Goal: Transaction & Acquisition: Book appointment/travel/reservation

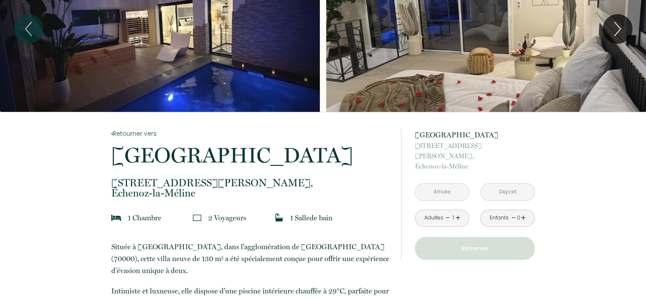
scroll to position [71, 0]
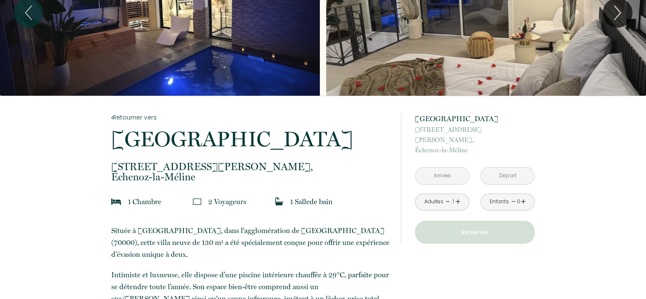
click at [446, 167] on input "text" at bounding box center [442, 175] width 54 height 17
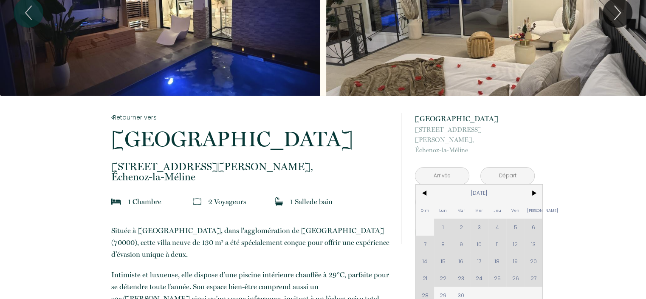
click at [518, 250] on div "Dim Lun Mar Mer Jeu Ven Sam 1 2 3 4 5 6 7 8 9 10 11 12 13 14 15 16 17 18 19 20 …" at bounding box center [479, 243] width 127 height 119
click at [538, 184] on span ">" at bounding box center [534, 192] width 18 height 17
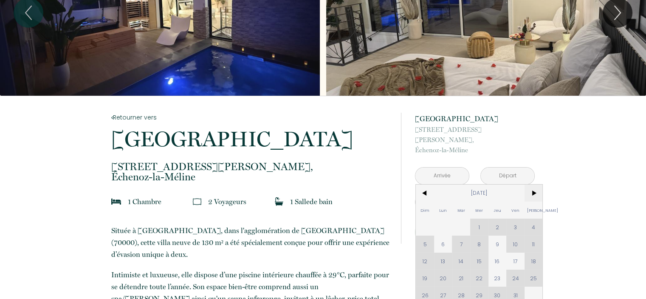
click at [538, 184] on span ">" at bounding box center [534, 192] width 18 height 17
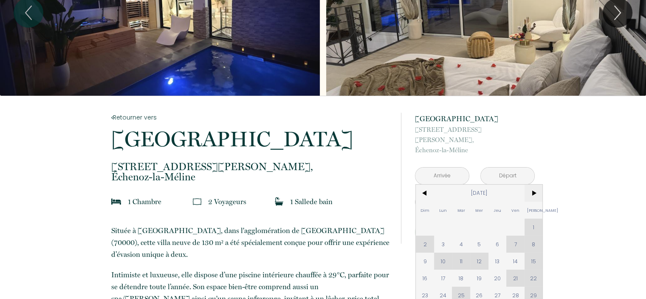
click at [538, 184] on span ">" at bounding box center [534, 192] width 18 height 17
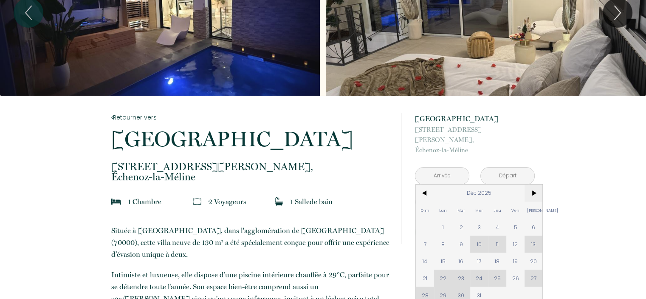
click at [533, 184] on span ">" at bounding box center [534, 192] width 18 height 17
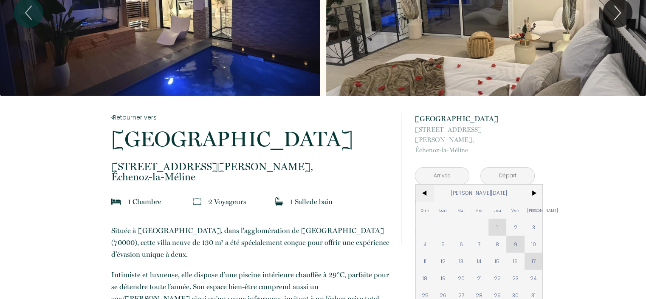
click at [429, 184] on span "<" at bounding box center [425, 192] width 18 height 17
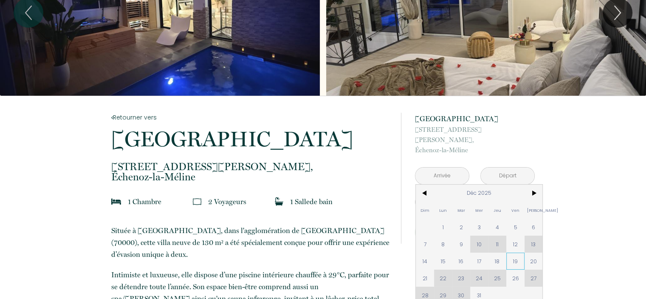
click at [515, 252] on span "19" at bounding box center [515, 260] width 18 height 17
click at [532, 249] on div "à partir de 239 € [GEOGRAPHIC_DATA] [STREET_ADDRESS][PERSON_NAME]-la-Méline < […" at bounding box center [468, 178] width 134 height 165
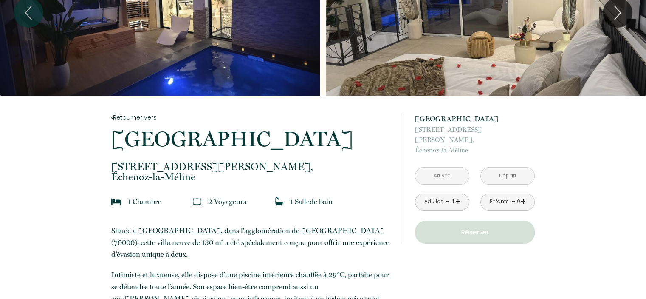
type input "[DATE]"
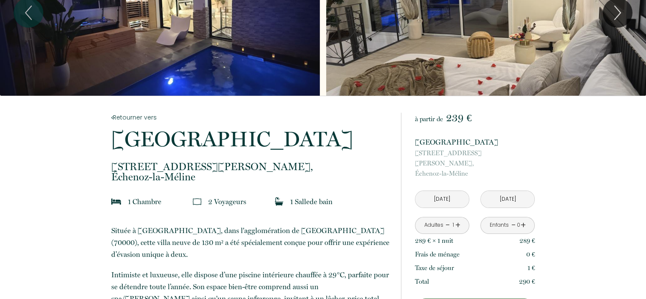
click at [497, 191] on input "[DATE]" at bounding box center [508, 199] width 54 height 17
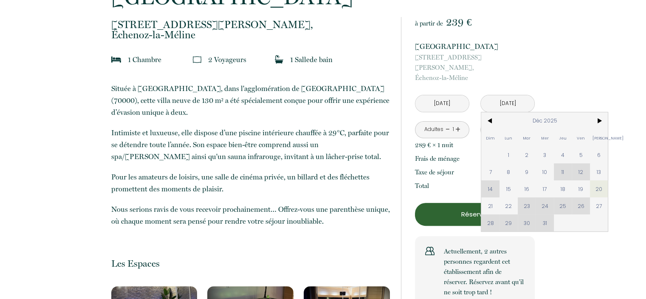
scroll to position [283, 0]
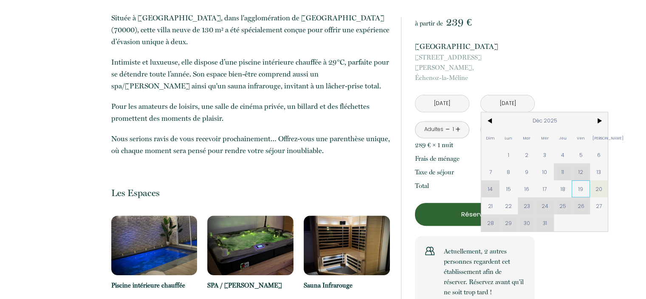
click at [583, 180] on span "19" at bounding box center [581, 188] width 18 height 17
click at [492, 203] on button "Réserver" at bounding box center [475, 214] width 120 height 23
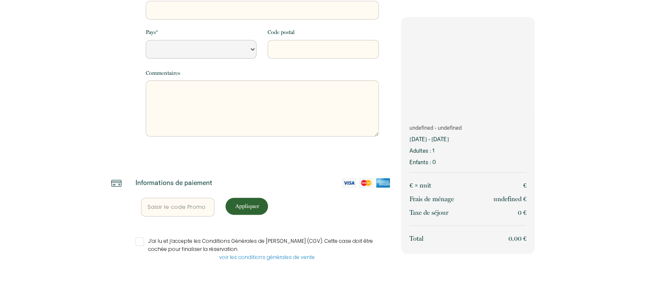
scroll to position [215, 0]
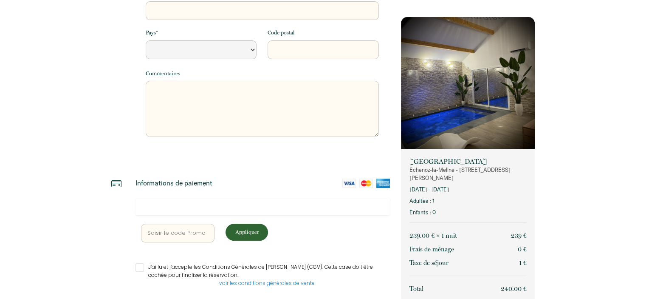
select select "Default select example"
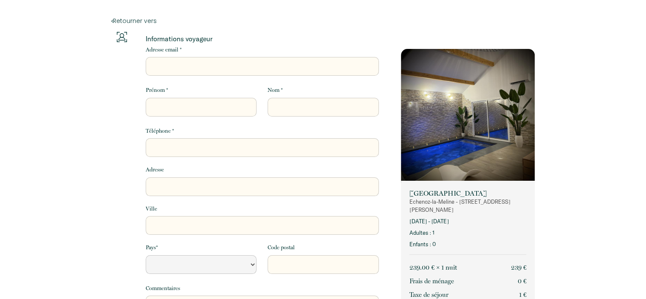
scroll to position [0, 0]
